Goal: Information Seeking & Learning: Learn about a topic

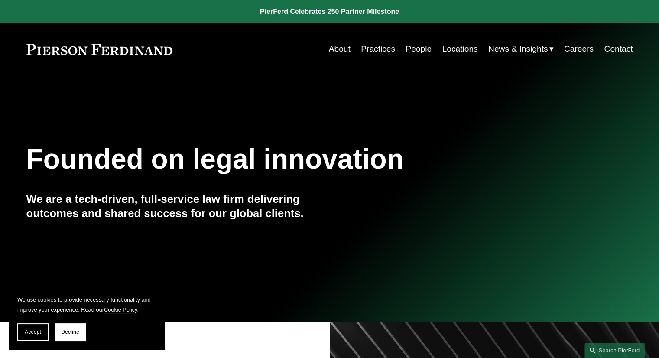
click at [413, 50] on link "People" at bounding box center [418, 49] width 26 height 16
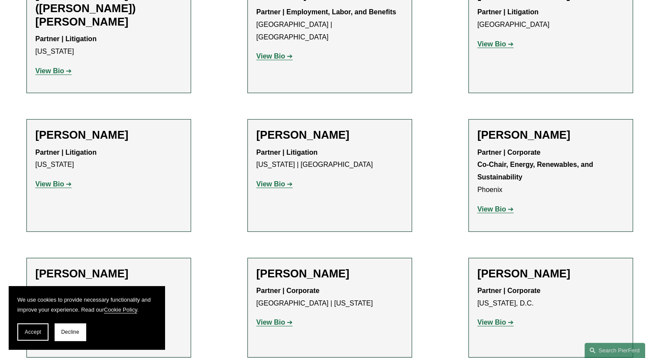
scroll to position [2772, 0]
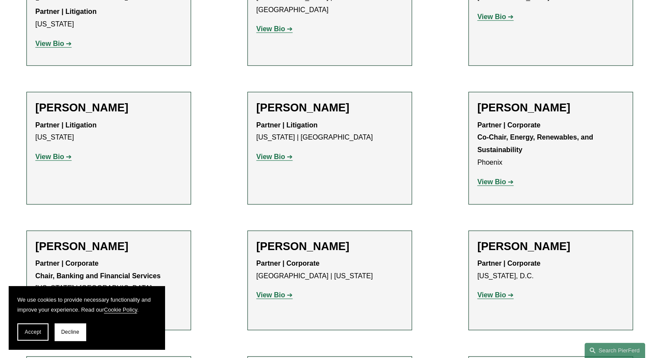
click at [72, 331] on span "Decline" at bounding box center [70, 332] width 18 height 6
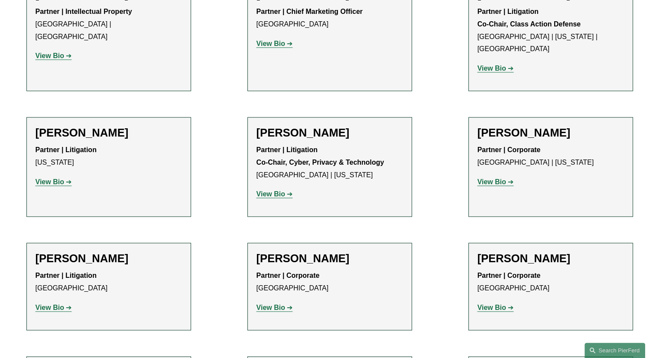
scroll to position [7554, 0]
